Goal: Task Accomplishment & Management: Manage account settings

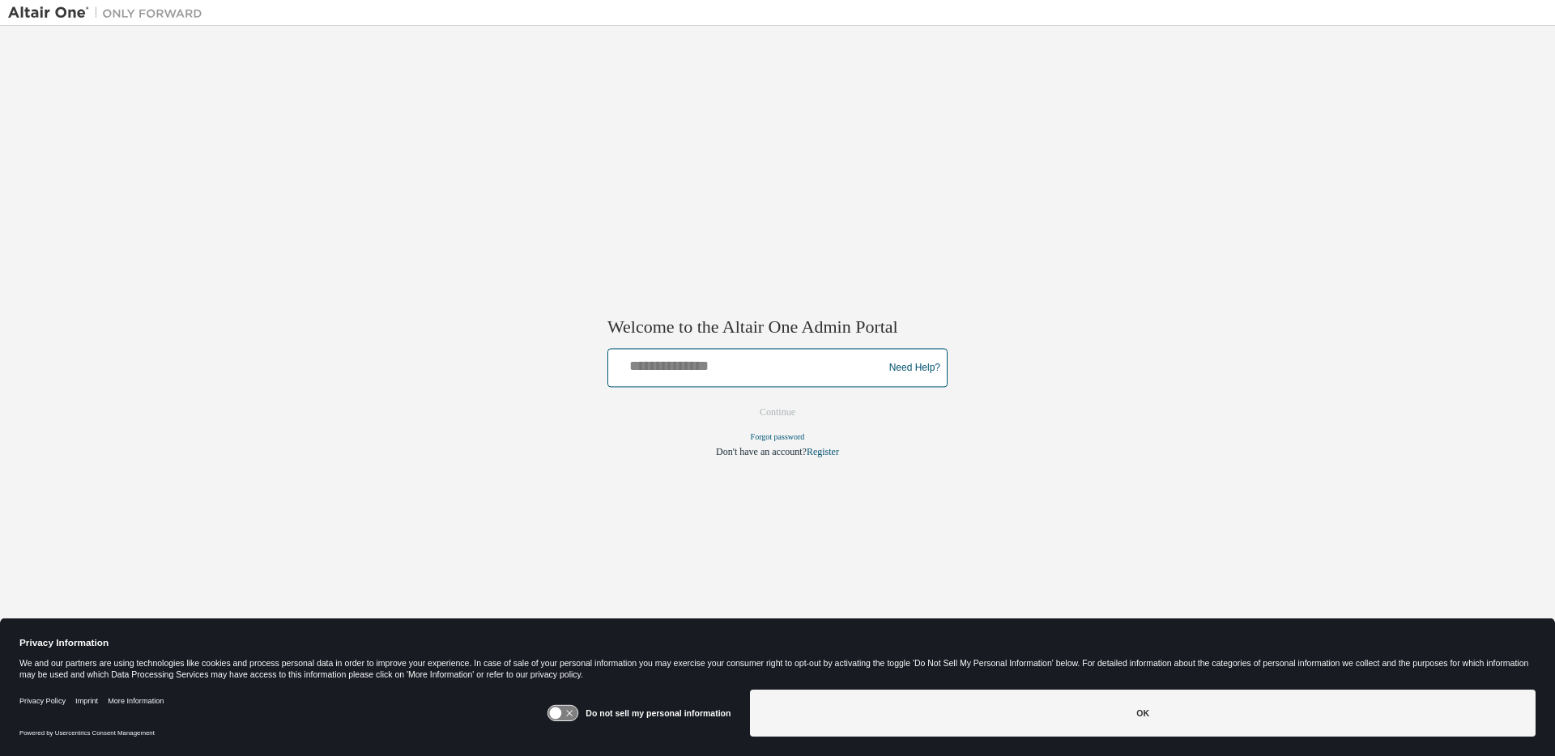
click at [705, 364] on input "text" at bounding box center [748, 364] width 266 height 23
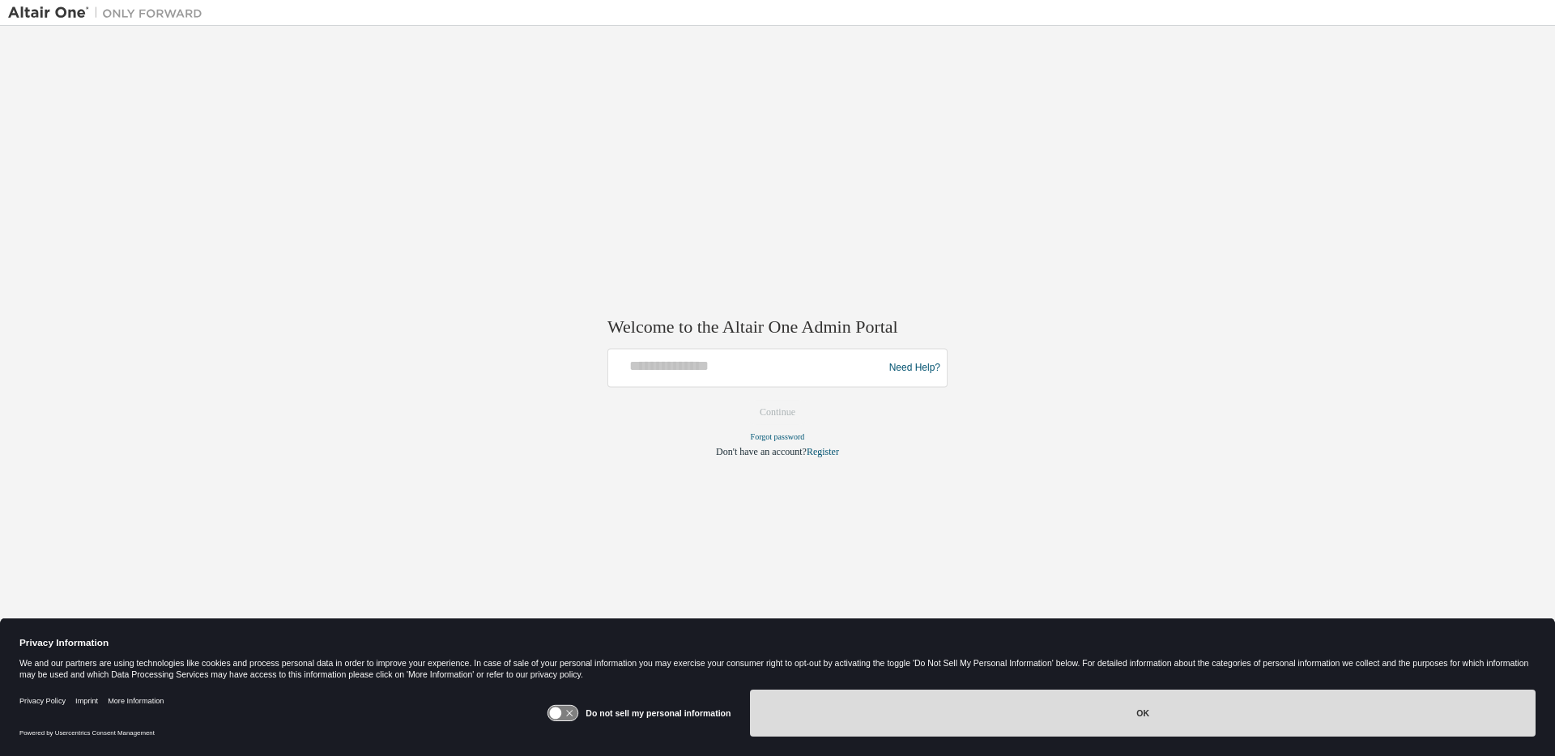
click at [1118, 719] on button "OK" at bounding box center [1143, 713] width 786 height 47
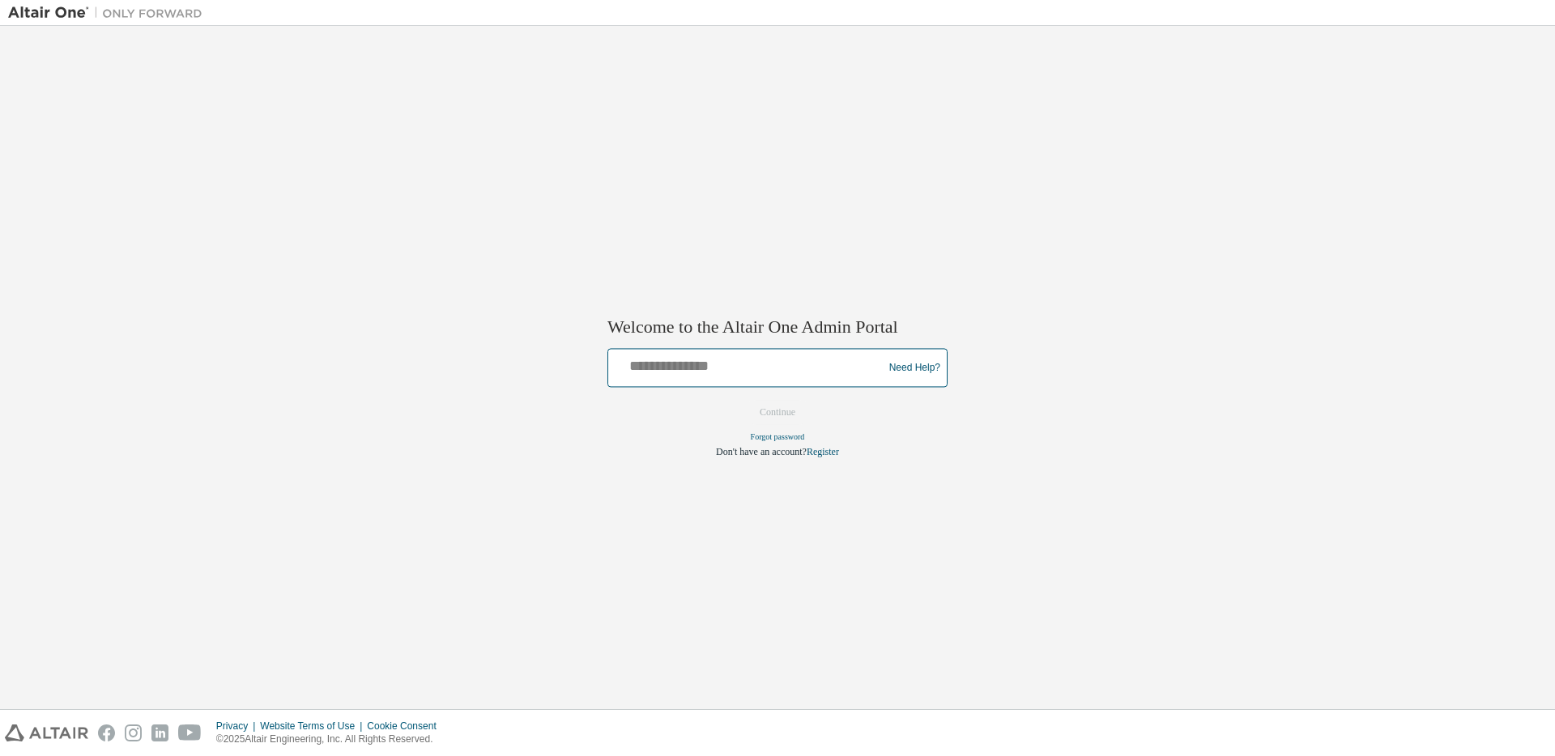
click at [714, 375] on input "text" at bounding box center [748, 364] width 266 height 23
type input "**********"
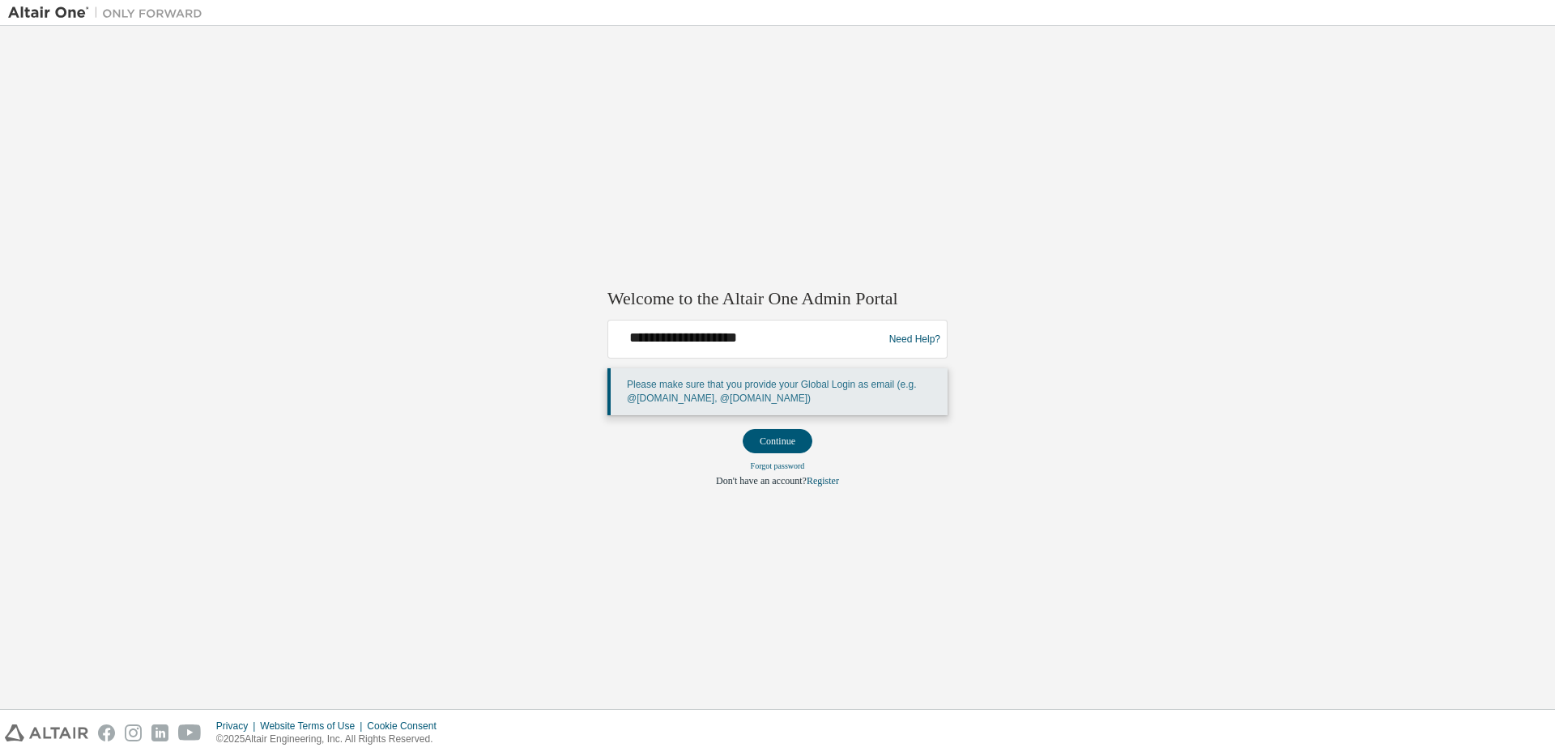
click at [781, 400] on p "Please make sure that you provide your Global Login as email (e.g. @europe.alta…" at bounding box center [781, 392] width 308 height 28
click at [771, 429] on button "Continue" at bounding box center [778, 441] width 70 height 24
